Goal: Navigation & Orientation: Find specific page/section

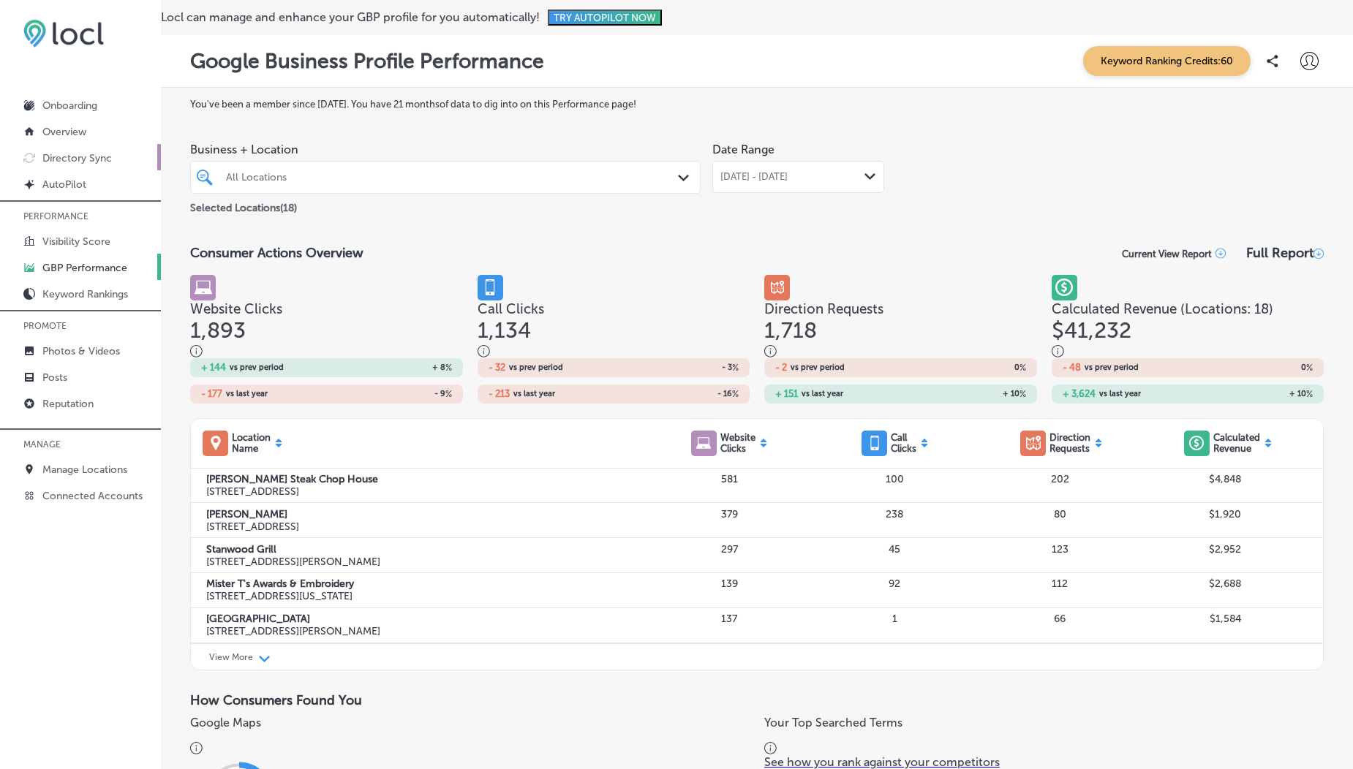
click at [91, 148] on link "Directory Sync" at bounding box center [80, 157] width 161 height 26
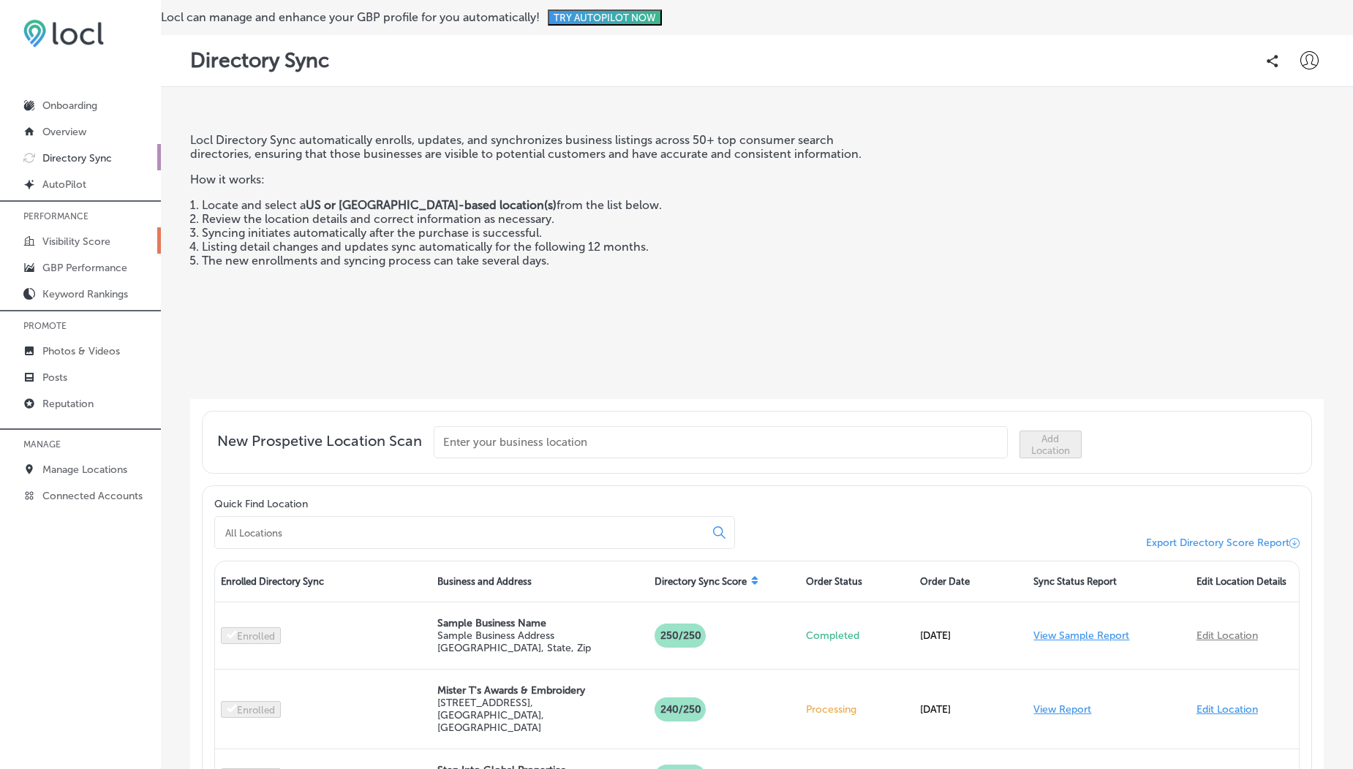
click at [71, 246] on link "Visibility Score" at bounding box center [80, 240] width 161 height 26
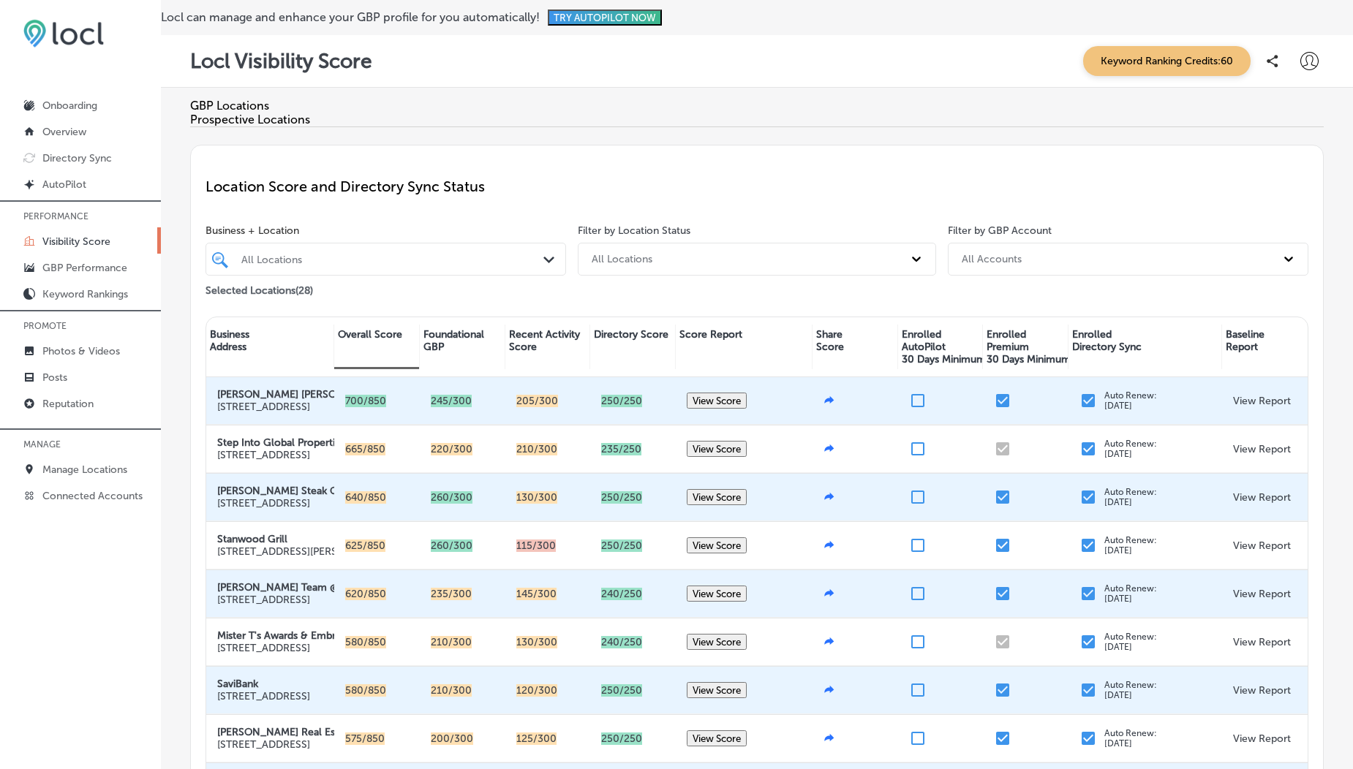
click at [412, 265] on div "All Locations" at bounding box center [393, 259] width 304 height 12
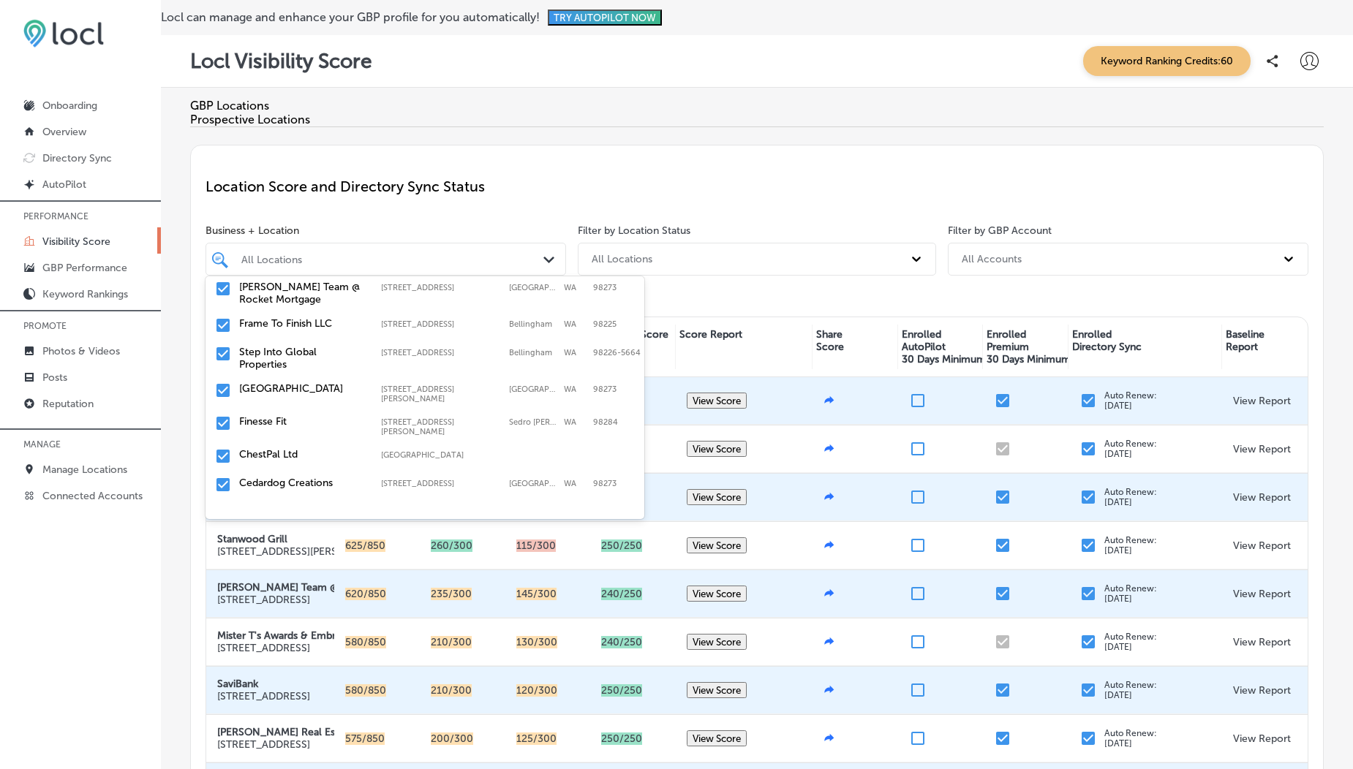
scroll to position [695, 0]
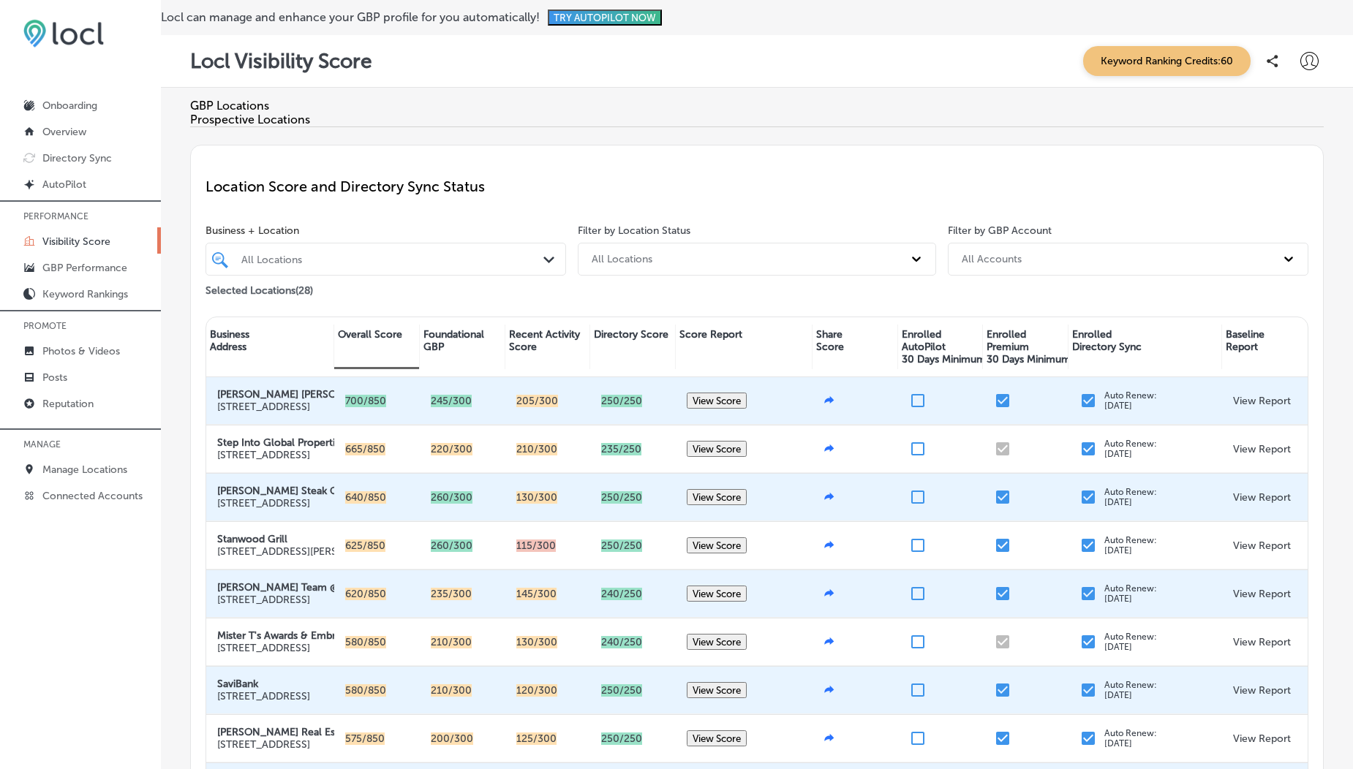
click at [550, 210] on div "Location Score and Directory Sync Status" at bounding box center [757, 186] width 1103 height 53
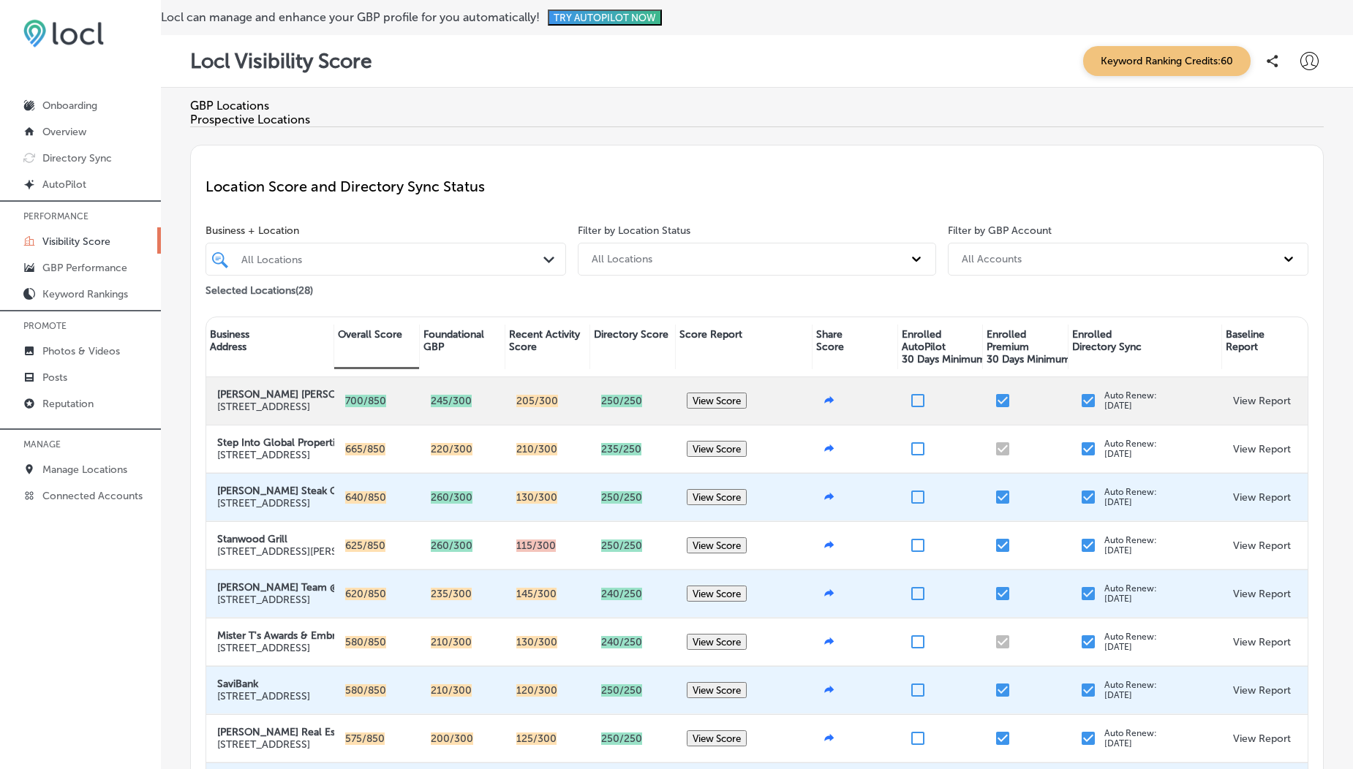
click at [710, 409] on button "View Score" at bounding box center [717, 401] width 60 height 16
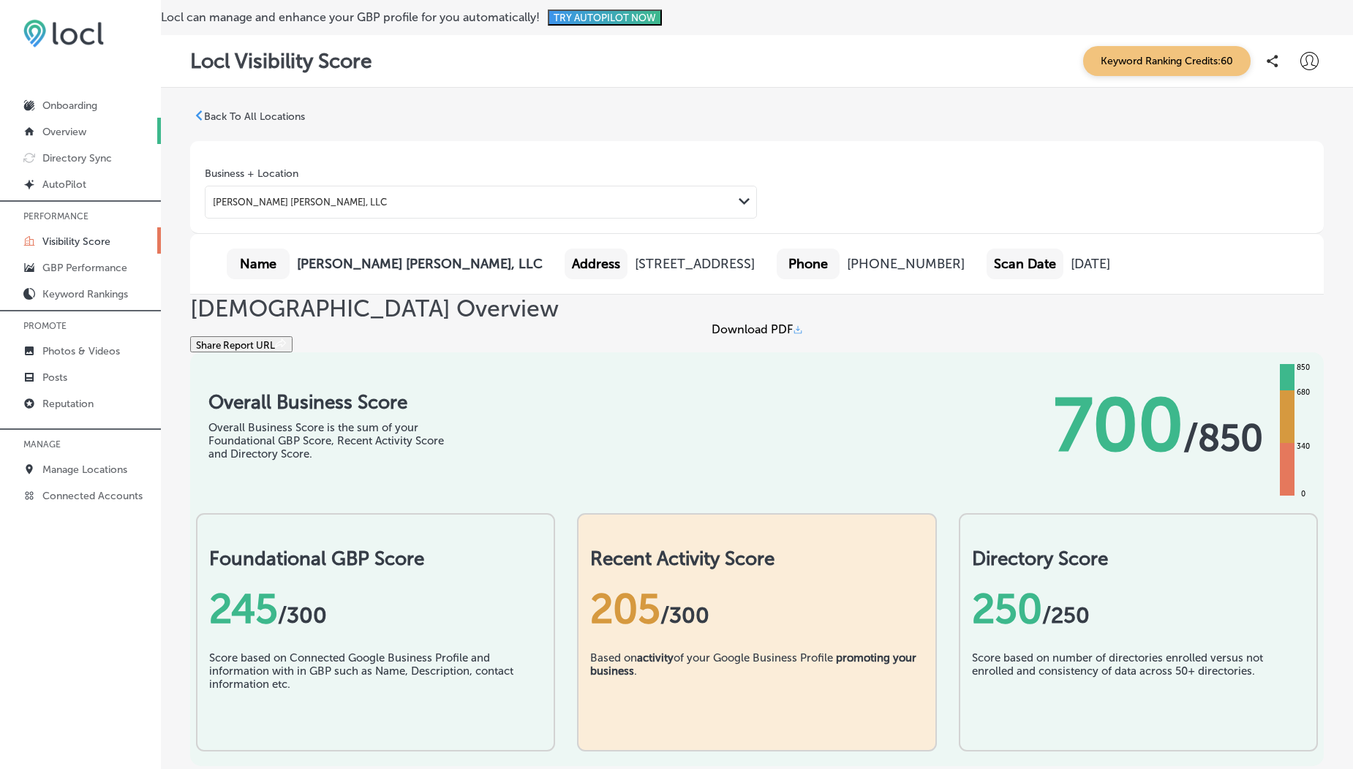
click at [76, 124] on link "Overview" at bounding box center [80, 131] width 161 height 26
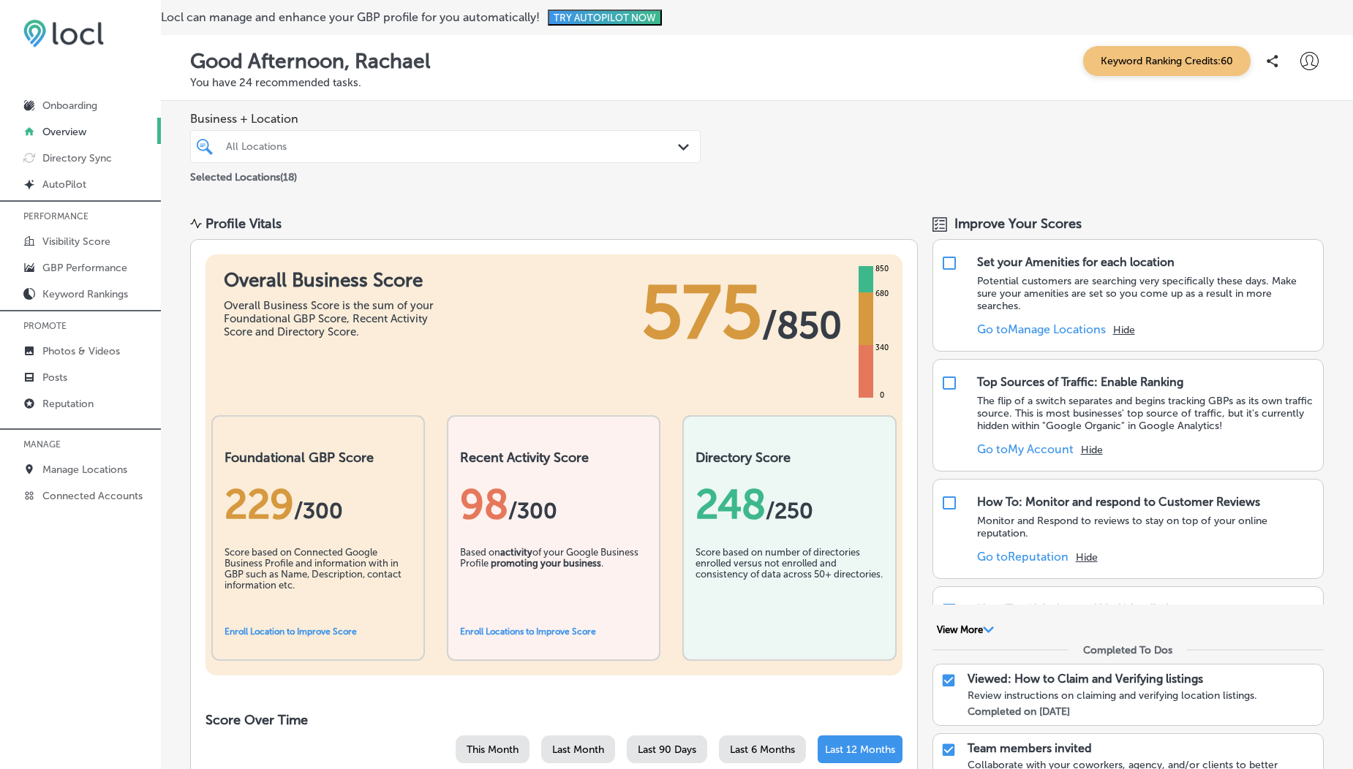
click at [54, 336] on p "PROMOTE" at bounding box center [80, 326] width 161 height 22
click at [67, 353] on p "Photos & Videos" at bounding box center [81, 351] width 78 height 12
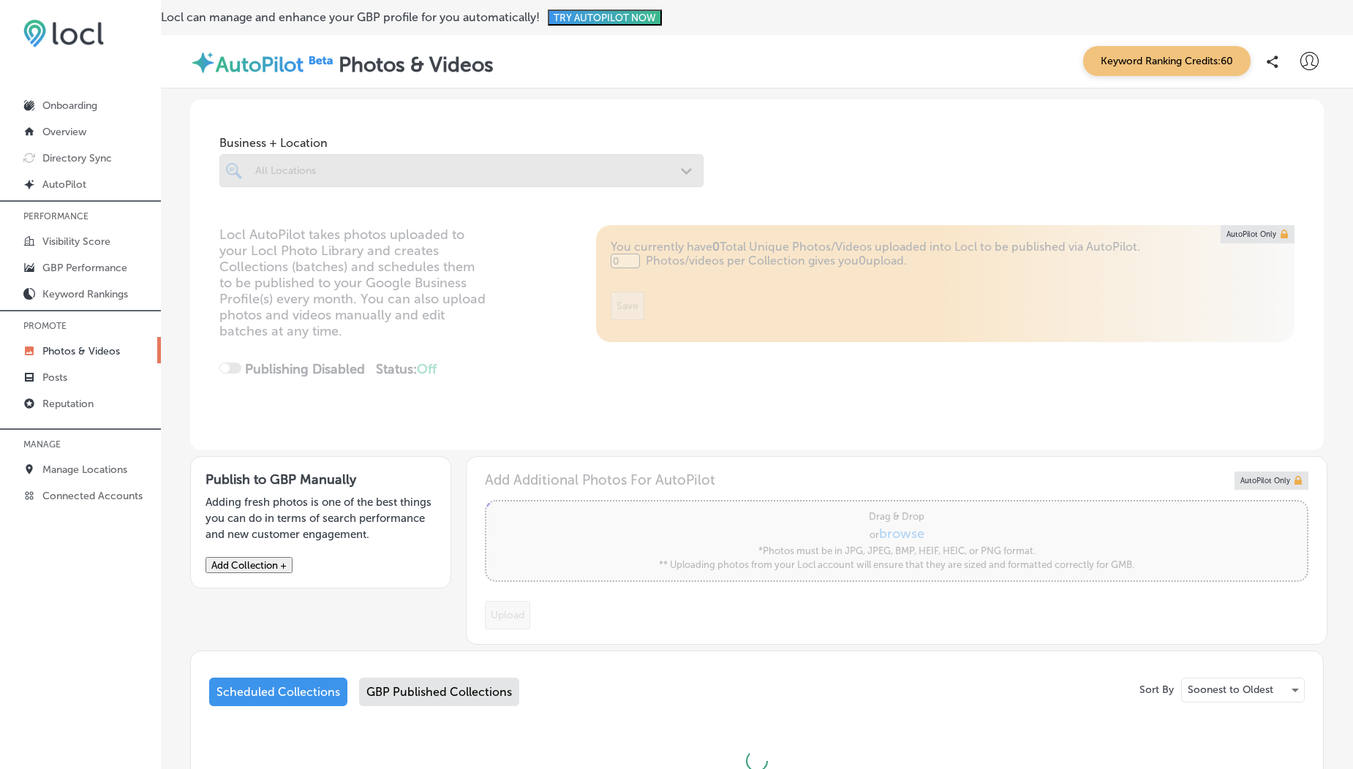
scroll to position [132, 0]
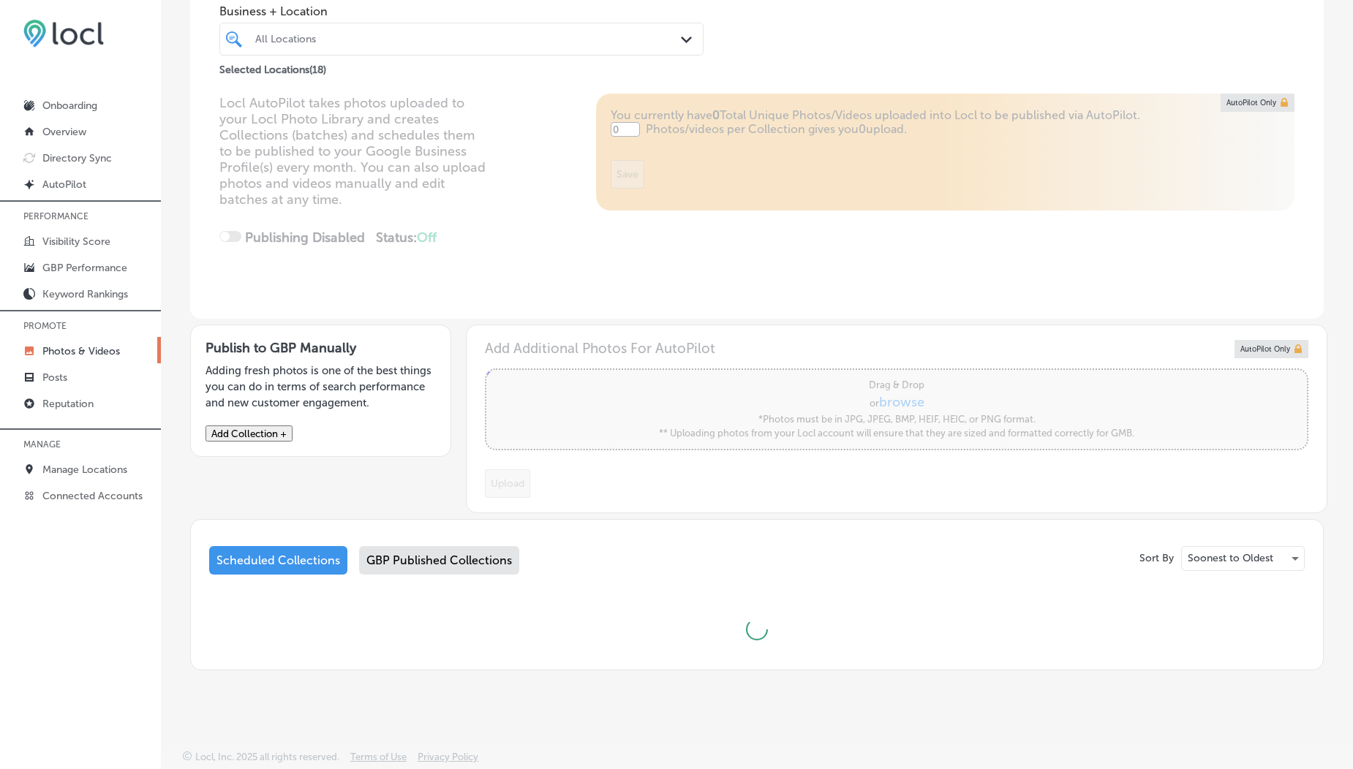
type input "5"
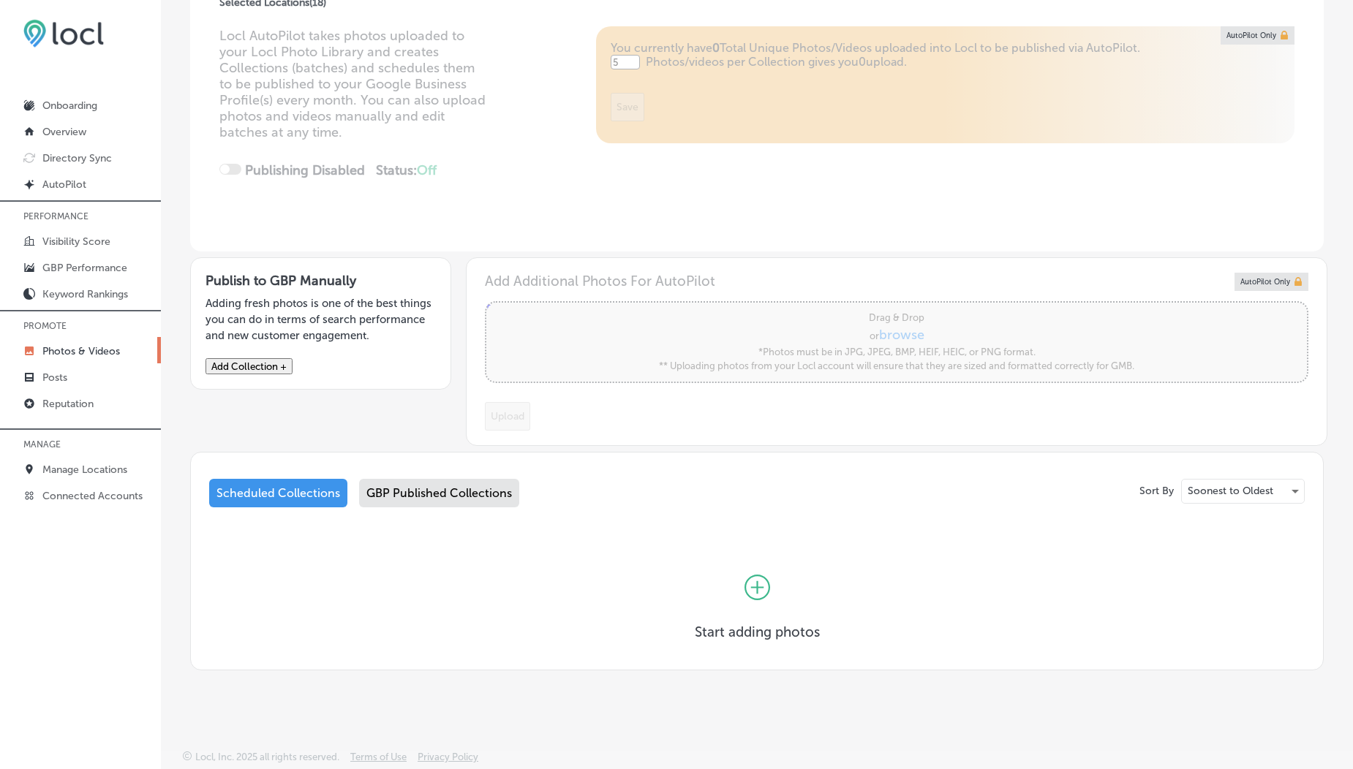
scroll to position [0, 0]
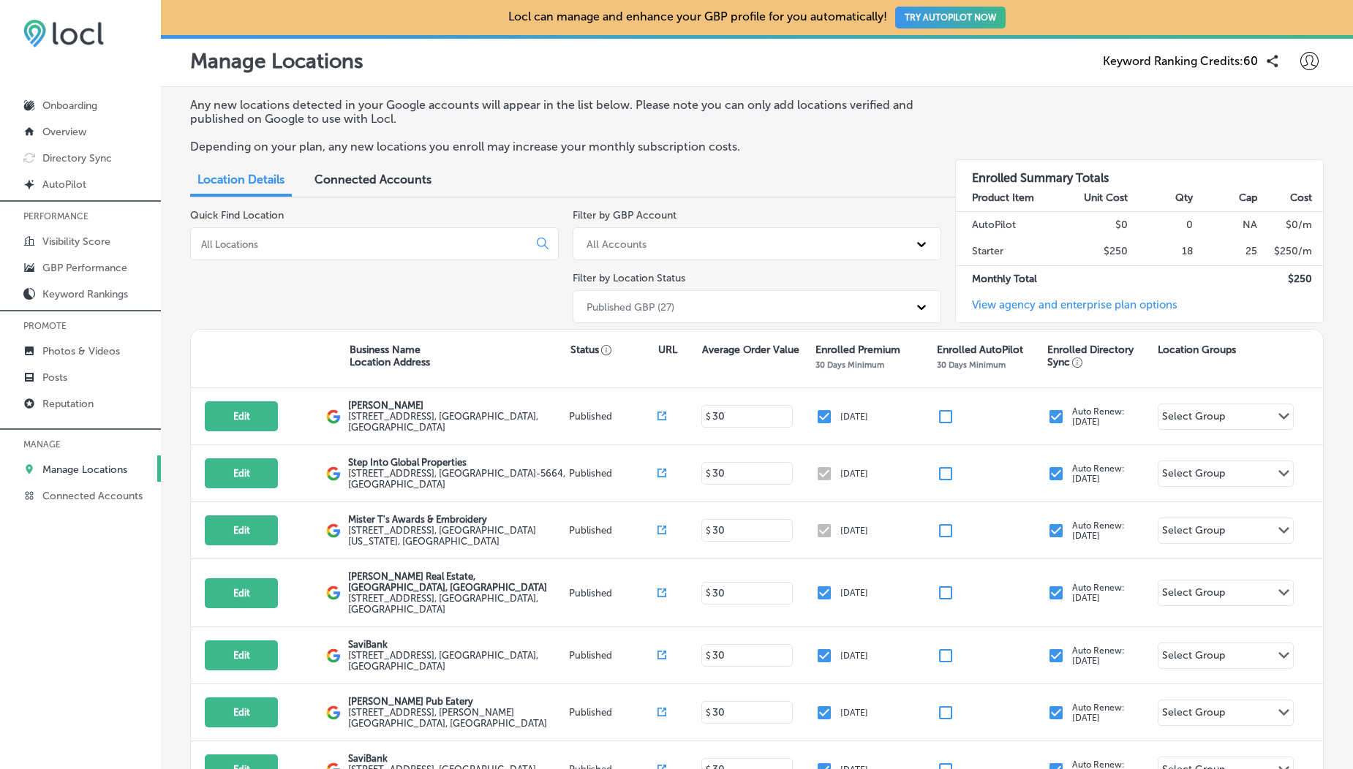
scroll to position [244, 0]
